Goal: Task Accomplishment & Management: Manage account settings

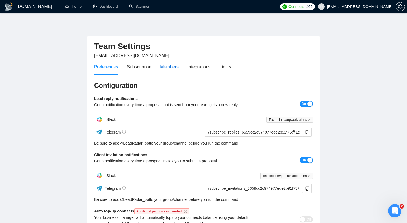
click at [172, 68] on div "Members" at bounding box center [169, 66] width 19 height 7
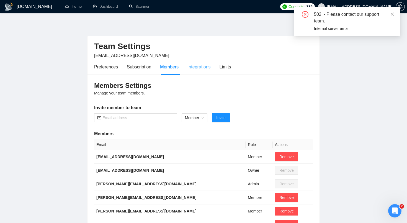
click at [200, 71] on div "Integrations" at bounding box center [199, 67] width 23 height 16
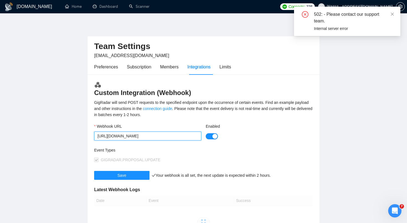
click at [150, 135] on input "[URL][DOMAIN_NAME]" at bounding box center [147, 136] width 107 height 9
paste input "gh1qg"
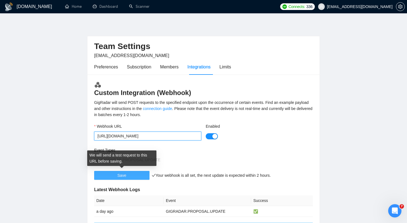
type input "[URL][DOMAIN_NAME]"
click at [136, 175] on button "Save" at bounding box center [121, 175] width 55 height 9
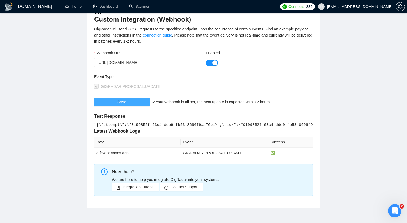
scroll to position [59, 0]
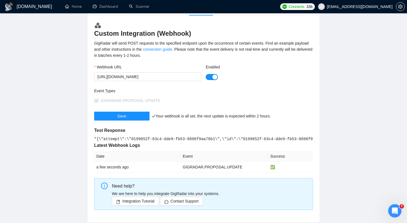
click at [220, 141] on pre ""{\"attempt\":\"0199852f-63c4-dde9-fb53-8696f9aa76b1\",\"id\":\"0199852f-63c4-d…" at bounding box center [203, 139] width 219 height 6
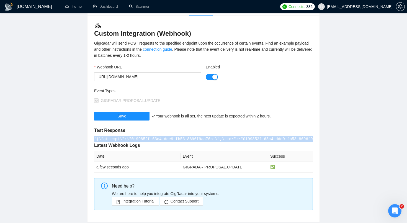
click at [220, 141] on pre ""{\"attempt\":\"0199852f-63c4-dde9-fb53-8696f9aa76b1\",\"id\":\"0199852f-63c4-d…" at bounding box center [203, 139] width 219 height 6
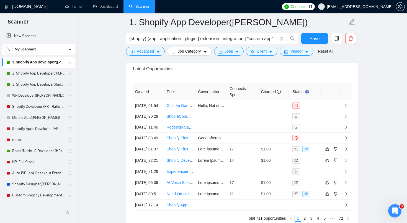
scroll to position [152, 0]
